Goal: Find contact information: Find contact information

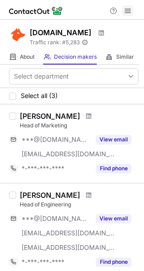
click at [127, 12] on span at bounding box center [128, 10] width 7 height 7
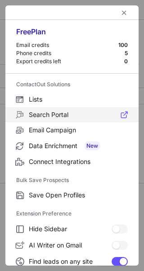
click at [56, 114] on span "Search Portal" at bounding box center [78, 115] width 99 height 8
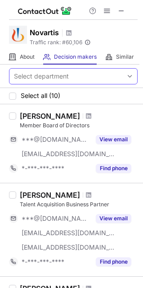
click at [97, 74] on div "Select department" at bounding box center [66, 76] width 114 height 14
click at [71, 77] on div "Select department" at bounding box center [66, 76] width 114 height 14
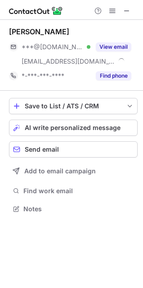
scroll to position [203, 143]
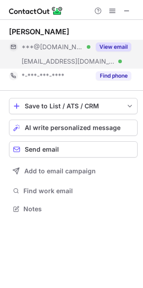
click at [109, 49] on button "View email" at bounding box center [114, 46] width 36 height 9
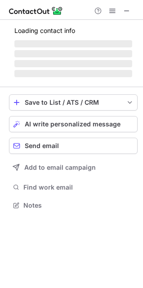
scroll to position [188, 143]
